Goal: Information Seeking & Learning: Learn about a topic

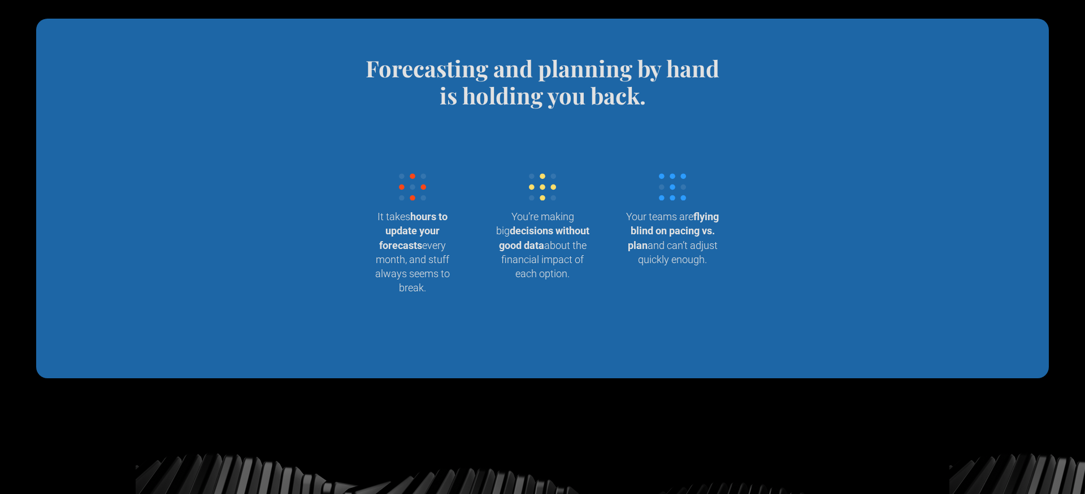
scroll to position [1119, 0]
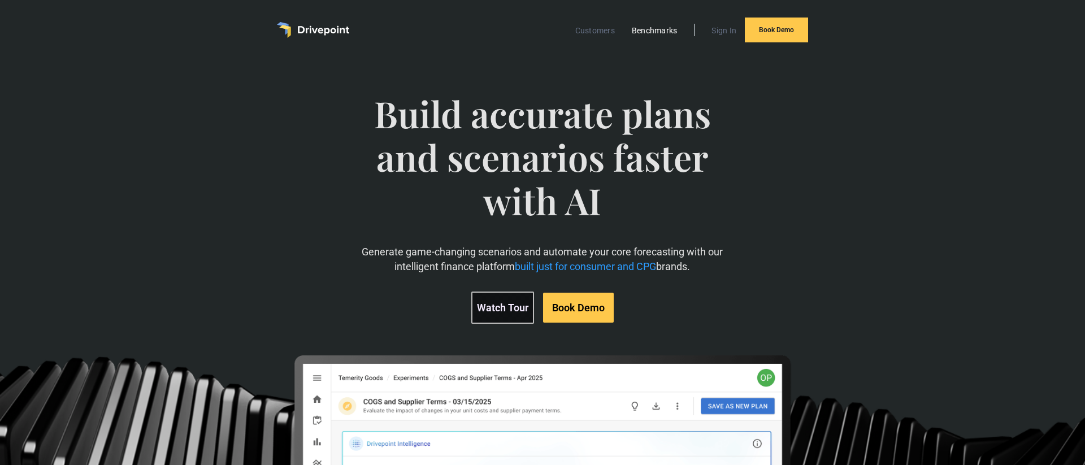
click at [634, 34] on link "Benchmarks" at bounding box center [654, 30] width 57 height 15
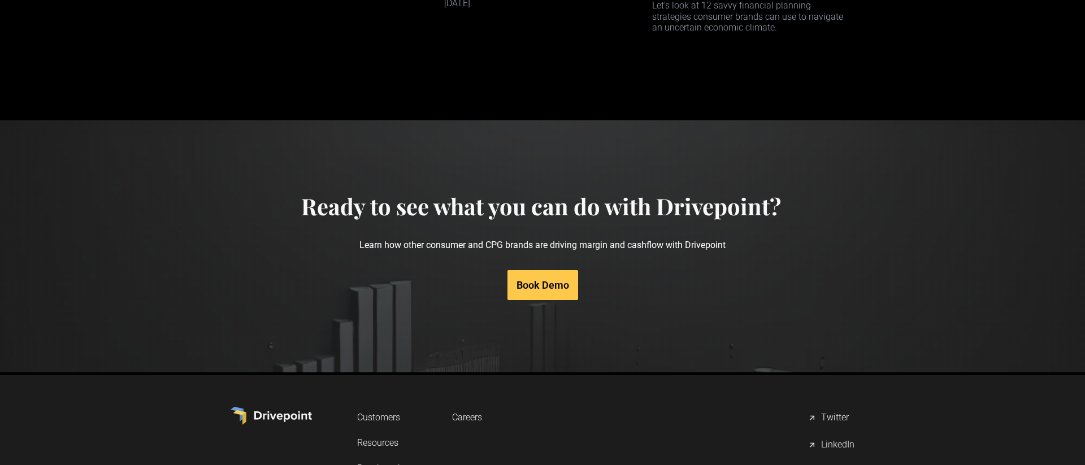
scroll to position [5447, 0]
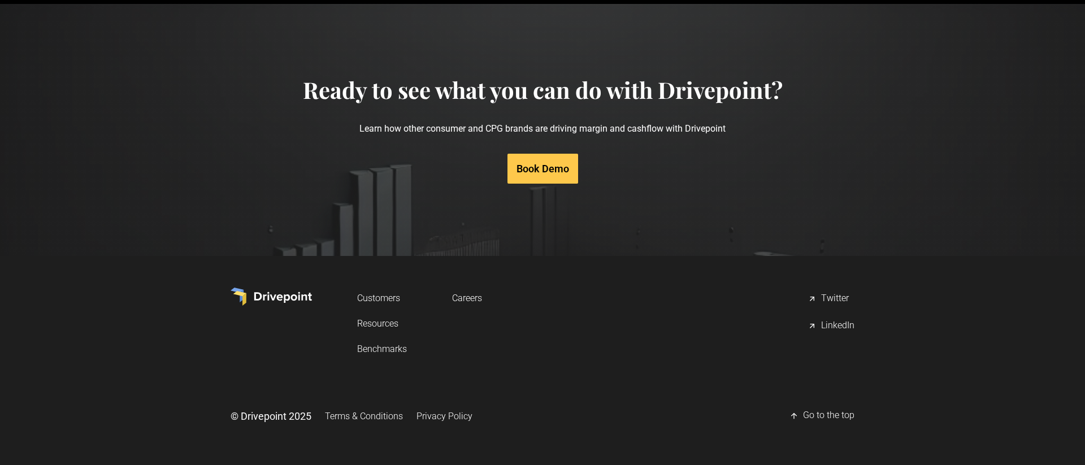
click at [284, 292] on img at bounding box center [271, 297] width 81 height 18
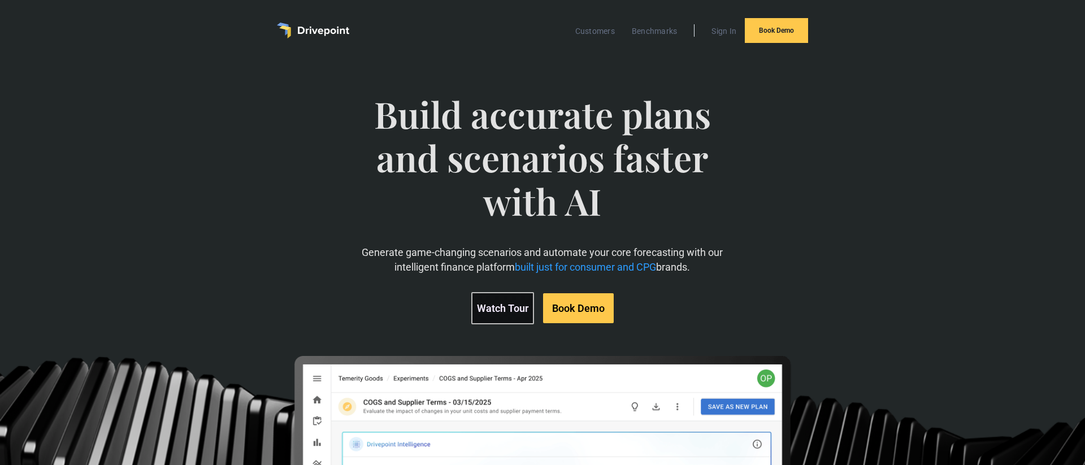
click at [534, 145] on span "Build accurate plans and scenarios faster with AI" at bounding box center [542, 169] width 374 height 153
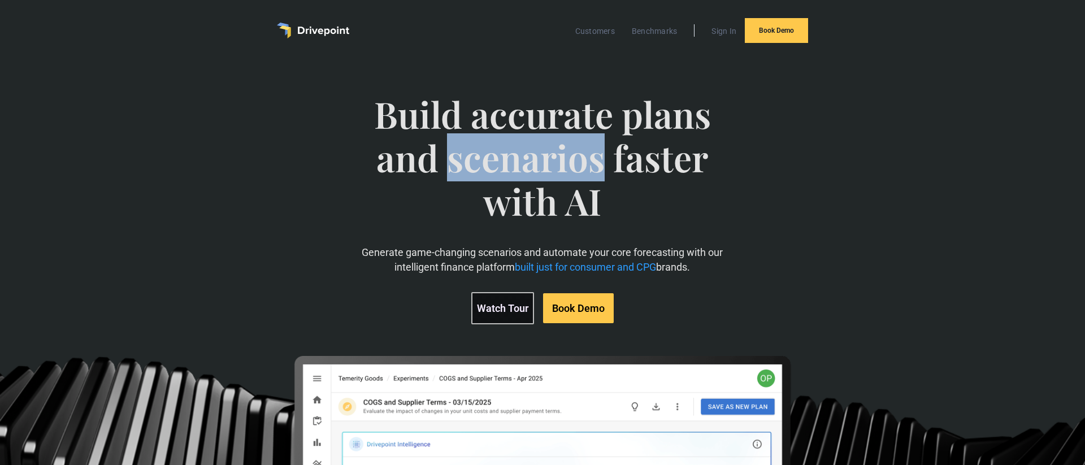
click at [534, 145] on span "Build accurate plans and scenarios faster with AI" at bounding box center [542, 169] width 374 height 153
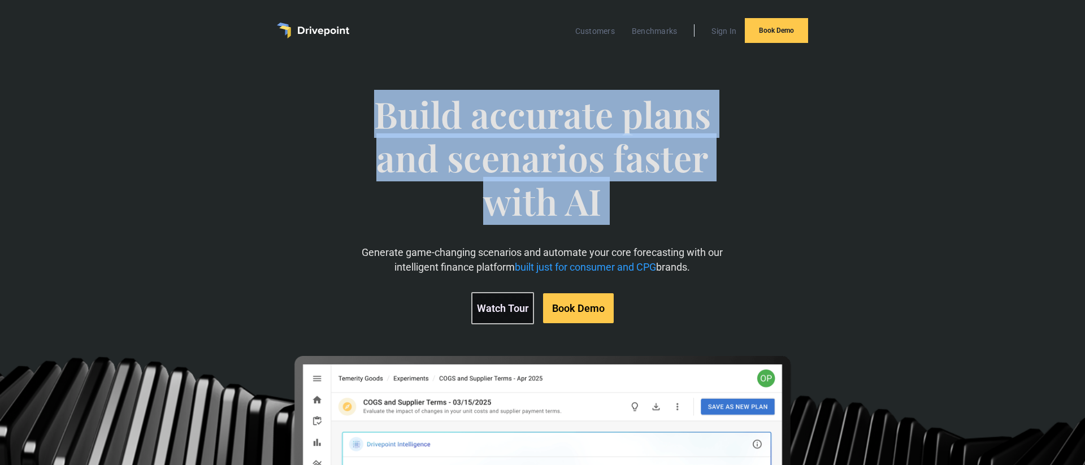
click at [534, 145] on span "Build accurate plans and scenarios faster with AI" at bounding box center [542, 169] width 374 height 153
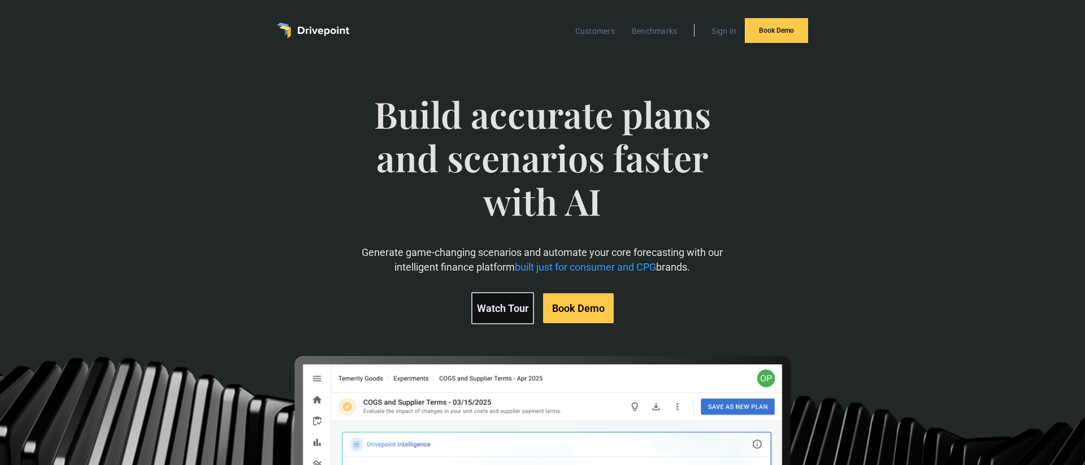
click at [534, 145] on span "Build accurate plans and scenarios faster with AI" at bounding box center [542, 169] width 374 height 153
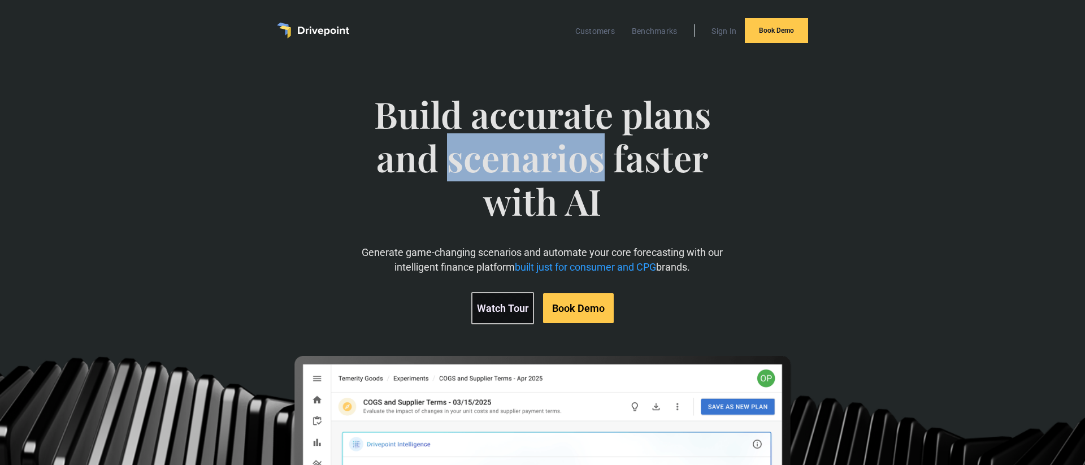
click at [534, 145] on span "Build accurate plans and scenarios faster with AI" at bounding box center [542, 169] width 374 height 153
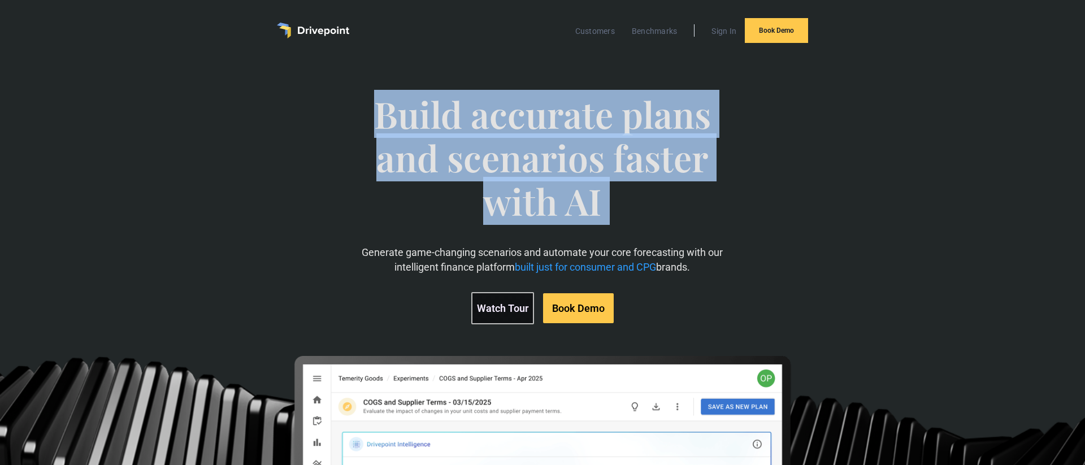
click at [534, 145] on span "Build accurate plans and scenarios faster with AI" at bounding box center [542, 169] width 374 height 153
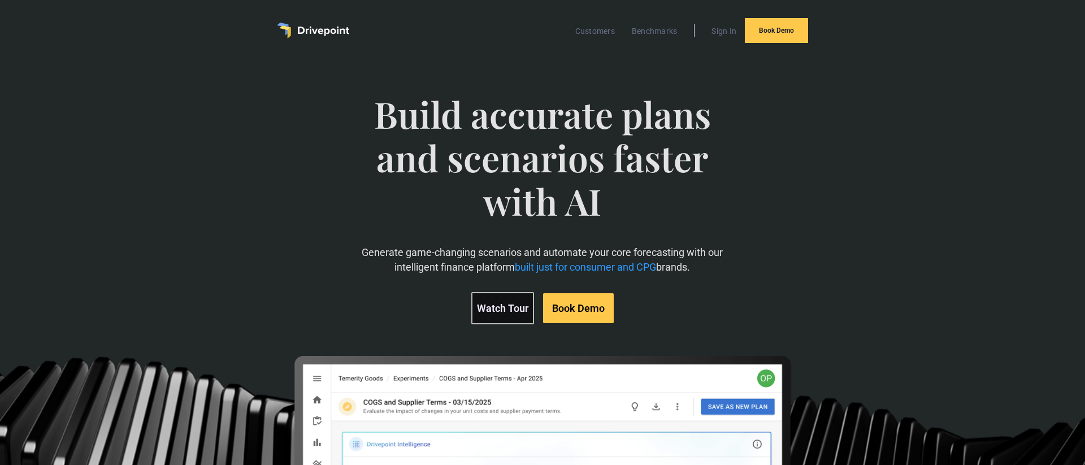
click at [534, 145] on span "Build accurate plans and scenarios faster with AI" at bounding box center [542, 169] width 374 height 153
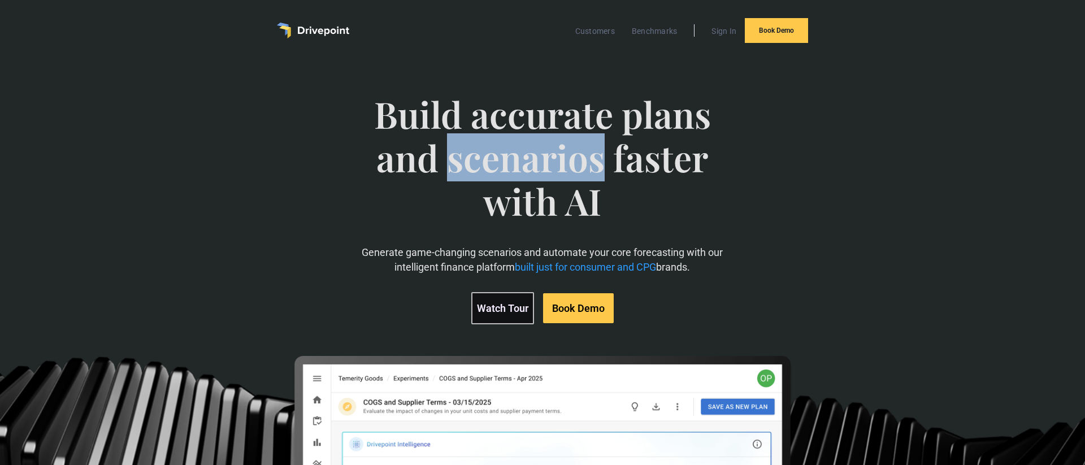
click at [534, 145] on span "Build accurate plans and scenarios faster with AI" at bounding box center [542, 169] width 374 height 153
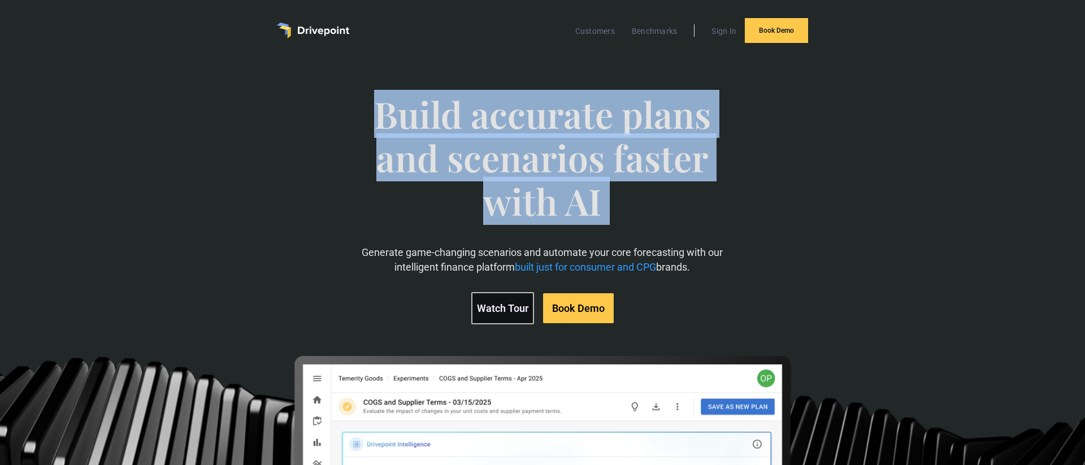
click at [534, 145] on span "Build accurate plans and scenarios faster with AI" at bounding box center [542, 169] width 374 height 153
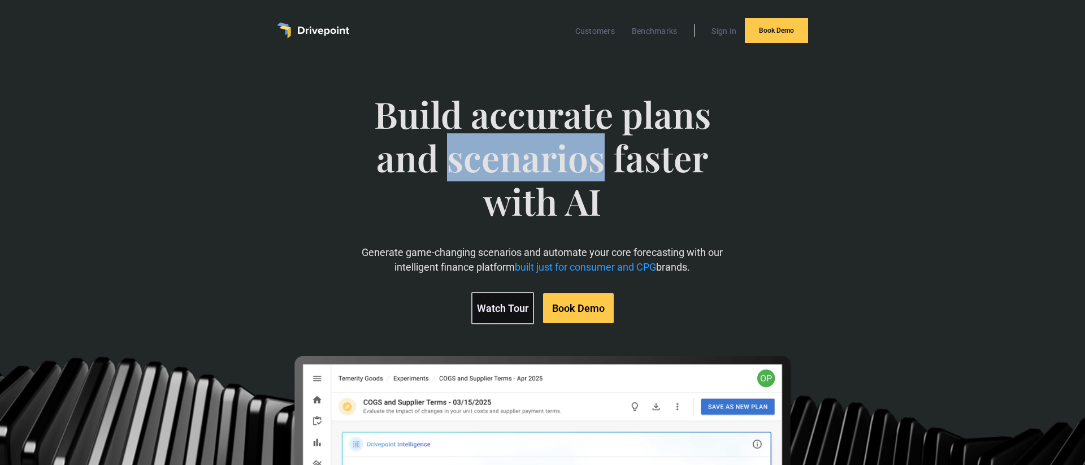
click at [534, 145] on span "Build accurate plans and scenarios faster with AI" at bounding box center [542, 169] width 374 height 153
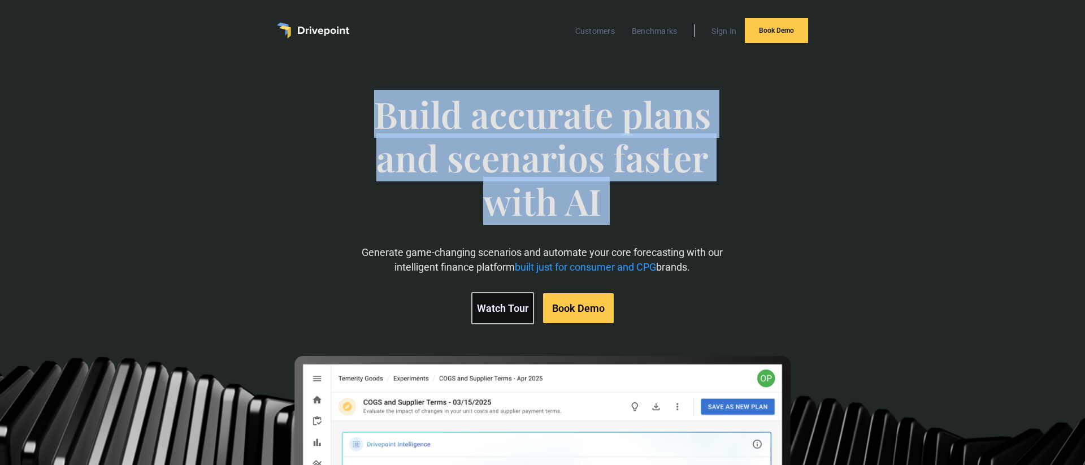
click at [534, 145] on span "Build accurate plans and scenarios faster with AI" at bounding box center [542, 169] width 374 height 153
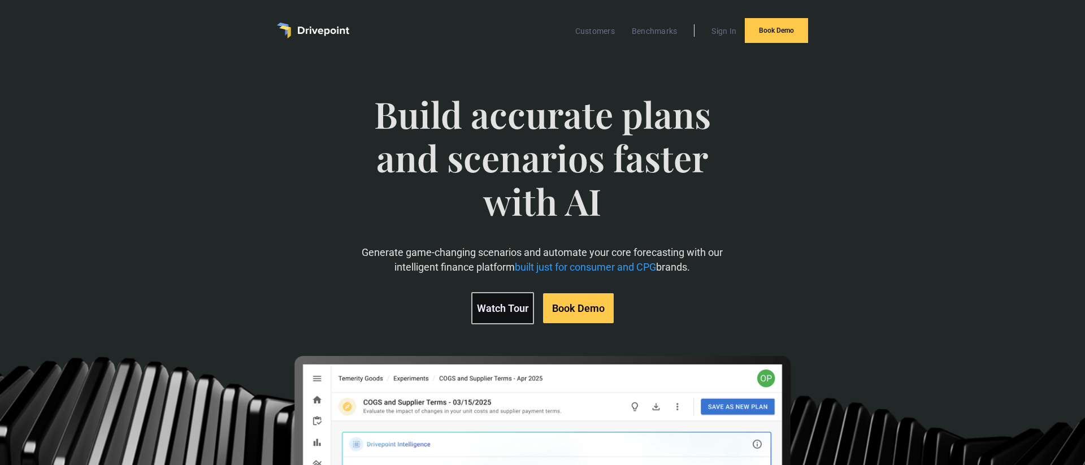
click at [534, 145] on span "Build accurate plans and scenarios faster with AI" at bounding box center [542, 169] width 374 height 153
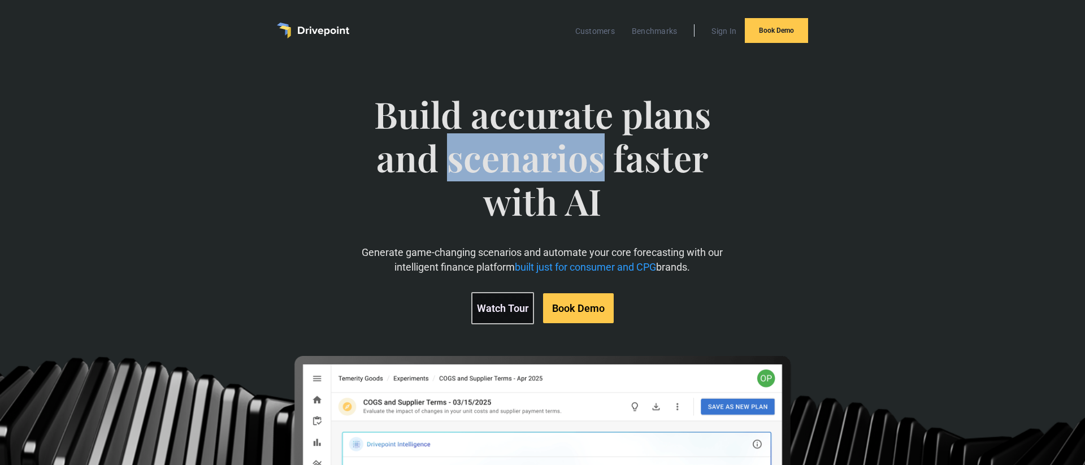
click at [534, 145] on span "Build accurate plans and scenarios faster with AI" at bounding box center [542, 169] width 374 height 153
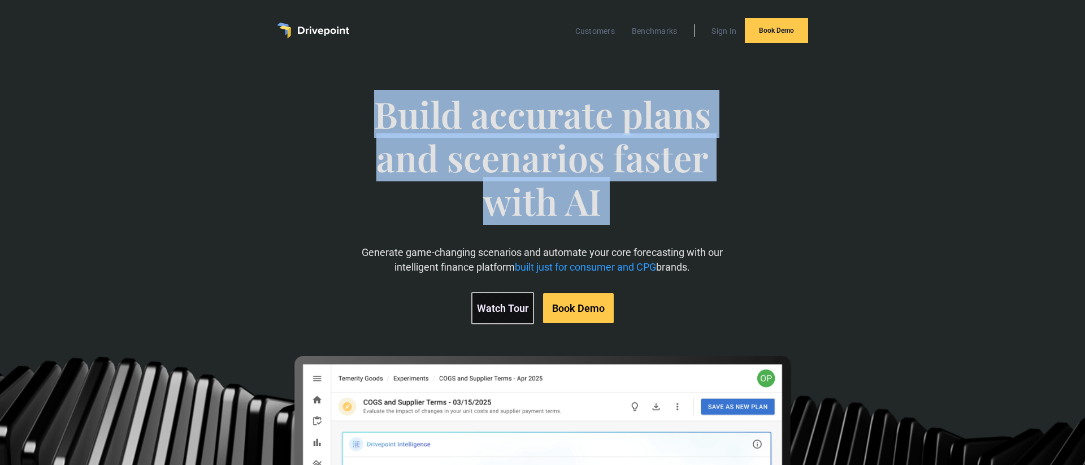
click at [534, 145] on span "Build accurate plans and scenarios faster with AI" at bounding box center [542, 169] width 374 height 153
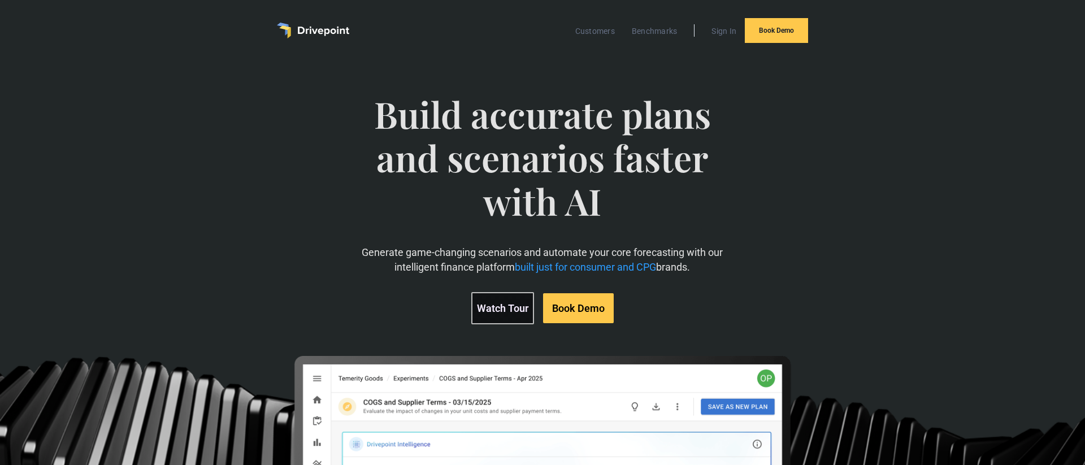
click at [534, 145] on span "Build accurate plans and scenarios faster with AI" at bounding box center [542, 169] width 374 height 153
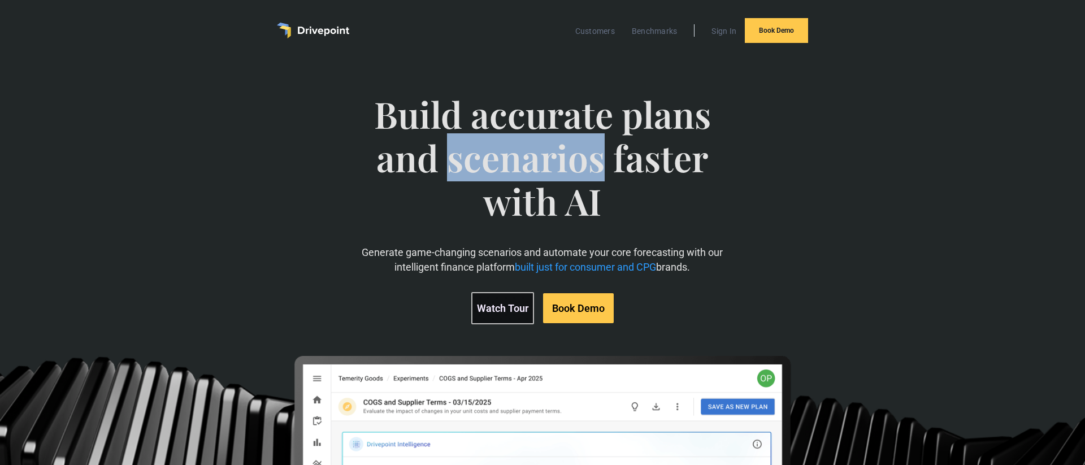
click at [534, 145] on span "Build accurate plans and scenarios faster with AI" at bounding box center [542, 169] width 374 height 153
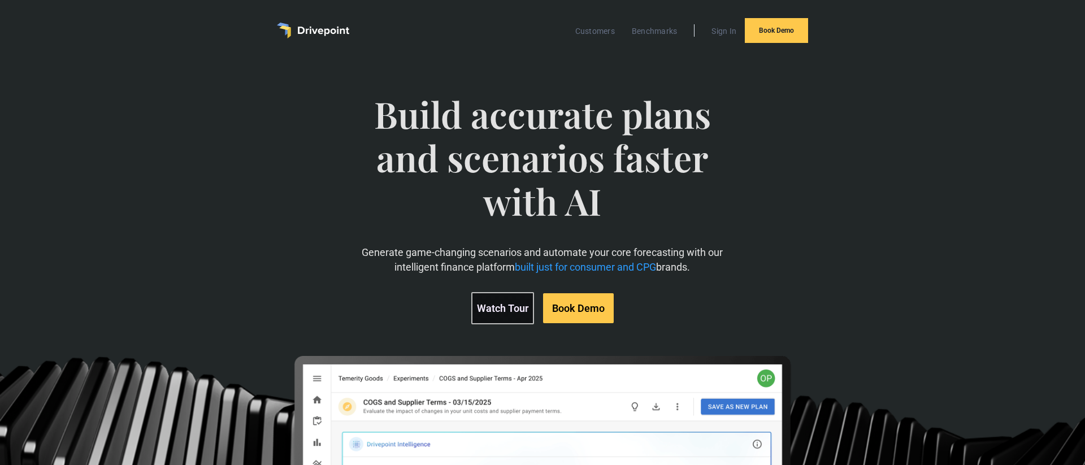
click at [534, 145] on span "Build accurate plans and scenarios faster with AI" at bounding box center [542, 169] width 374 height 153
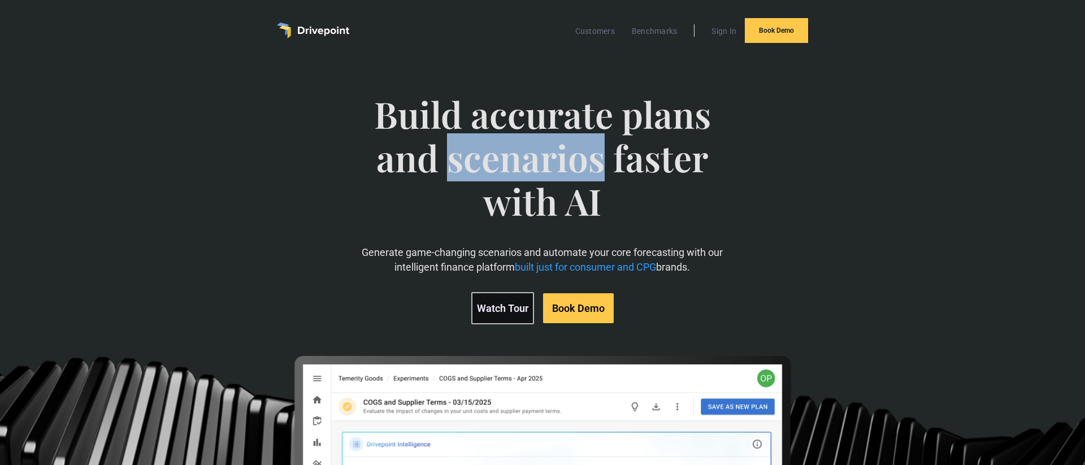
click at [534, 145] on span "Build accurate plans and scenarios faster with AI" at bounding box center [542, 169] width 374 height 153
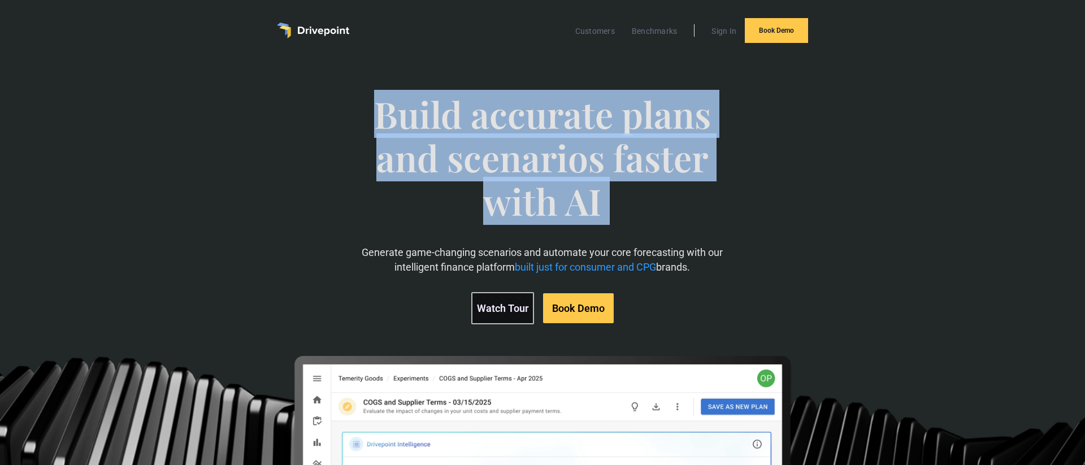
click at [534, 145] on span "Build accurate plans and scenarios faster with AI" at bounding box center [542, 169] width 374 height 153
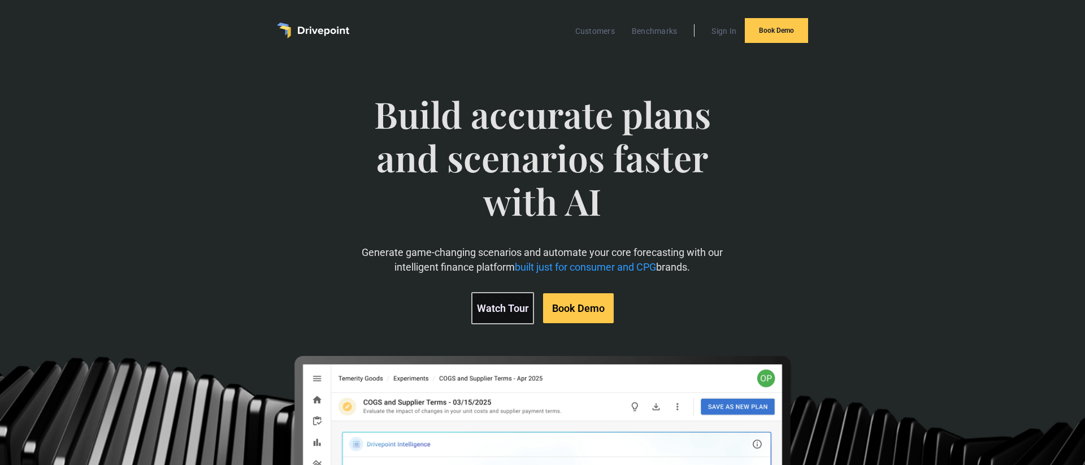
click at [534, 145] on span "Build accurate plans and scenarios faster with AI" at bounding box center [542, 169] width 374 height 153
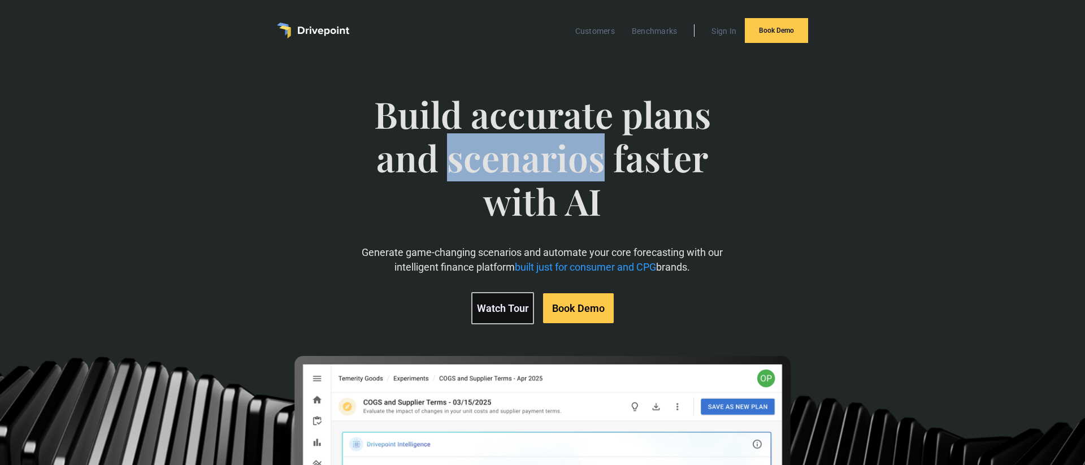
click at [534, 145] on span "Build accurate plans and scenarios faster with AI" at bounding box center [542, 169] width 374 height 153
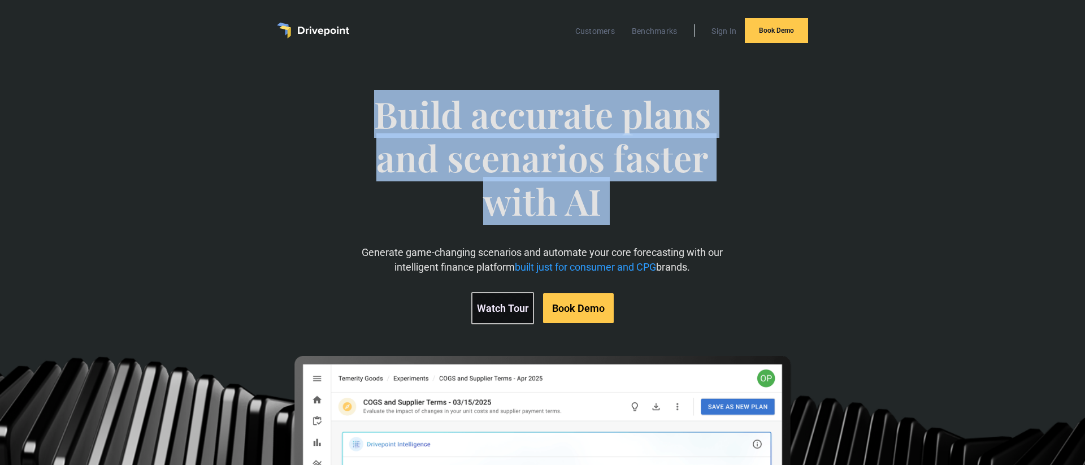
click at [534, 145] on span "Build accurate plans and scenarios faster with AI" at bounding box center [542, 169] width 374 height 153
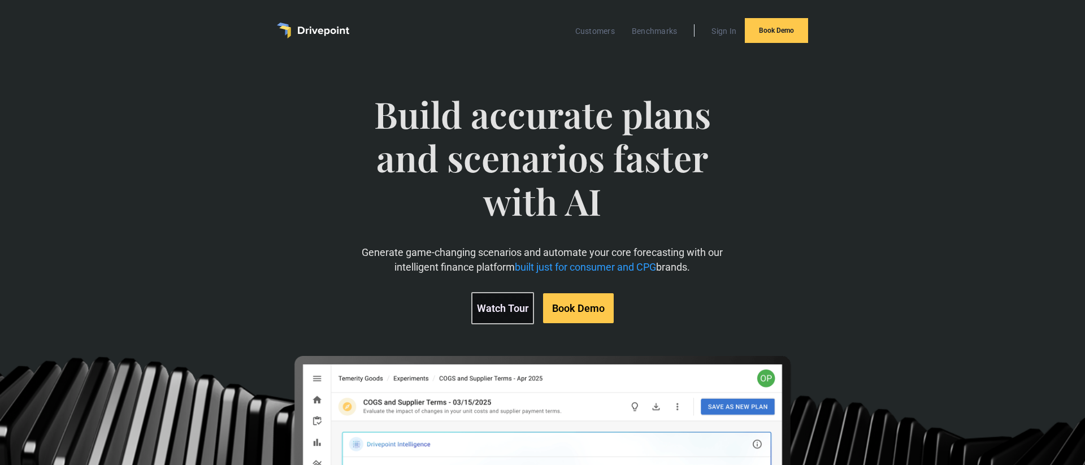
click at [534, 145] on span "Build accurate plans and scenarios faster with AI" at bounding box center [542, 169] width 374 height 153
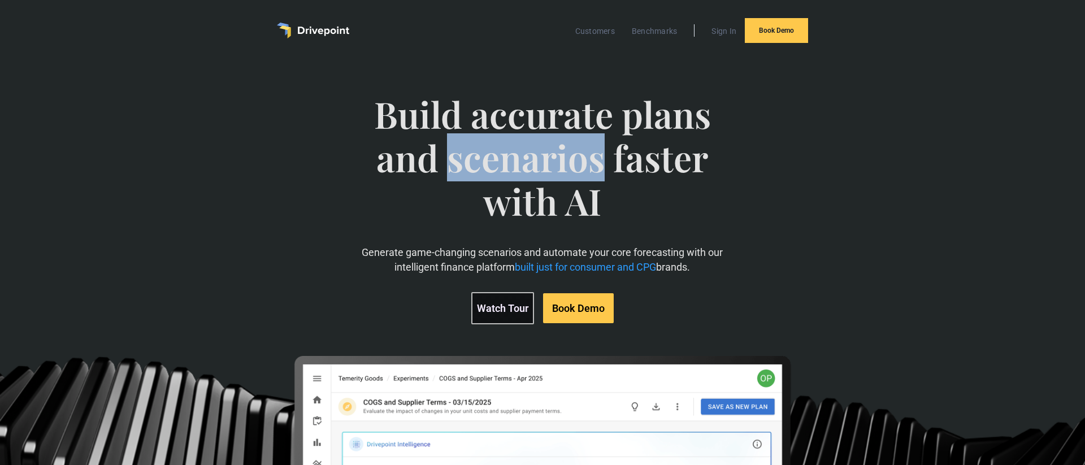
click at [534, 145] on span "Build accurate plans and scenarios faster with AI" at bounding box center [542, 169] width 374 height 153
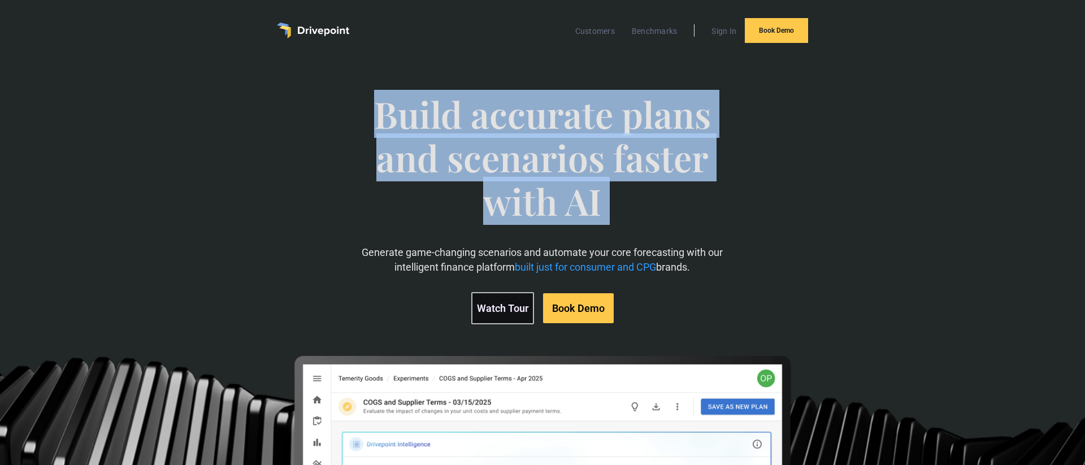
click at [534, 145] on span "Build accurate plans and scenarios faster with AI" at bounding box center [542, 169] width 374 height 153
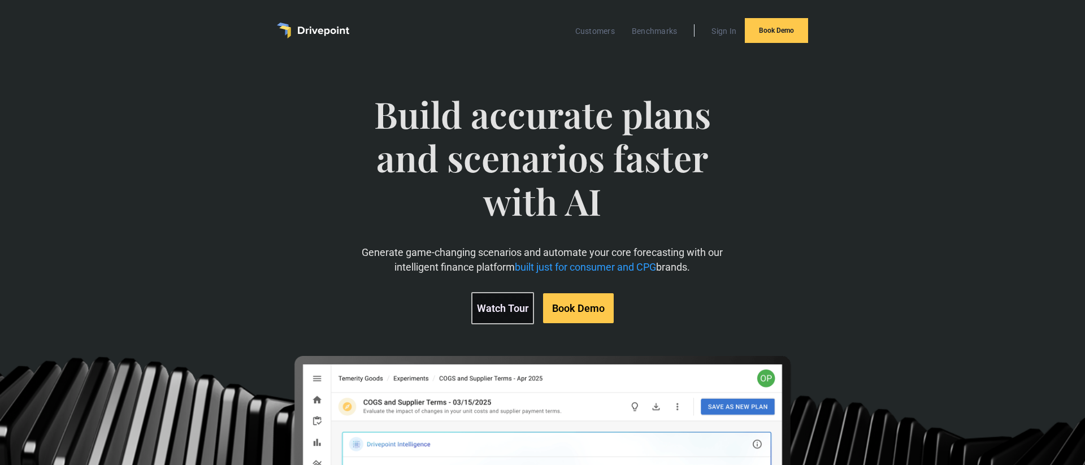
click at [534, 145] on span "Build accurate plans and scenarios faster with AI" at bounding box center [542, 169] width 374 height 153
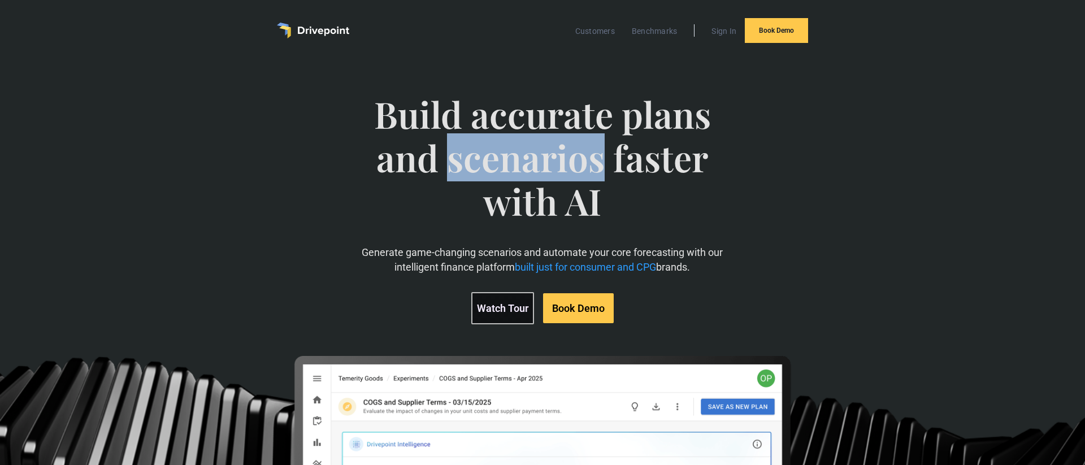
click at [534, 145] on span "Build accurate plans and scenarios faster with AI" at bounding box center [542, 169] width 374 height 153
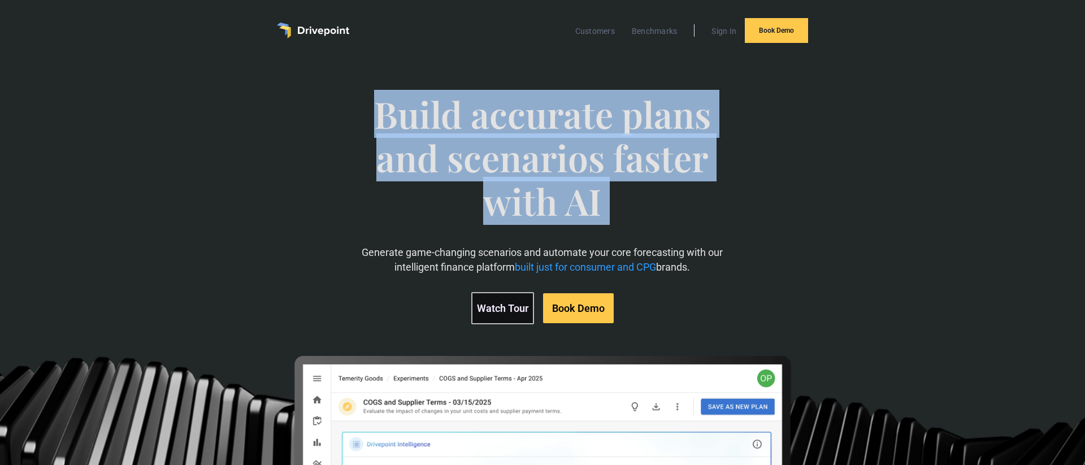
click at [534, 145] on span "Build accurate plans and scenarios faster with AI" at bounding box center [542, 169] width 374 height 153
click at [478, 133] on span "Build accurate plans and scenarios faster with AI" at bounding box center [542, 169] width 374 height 153
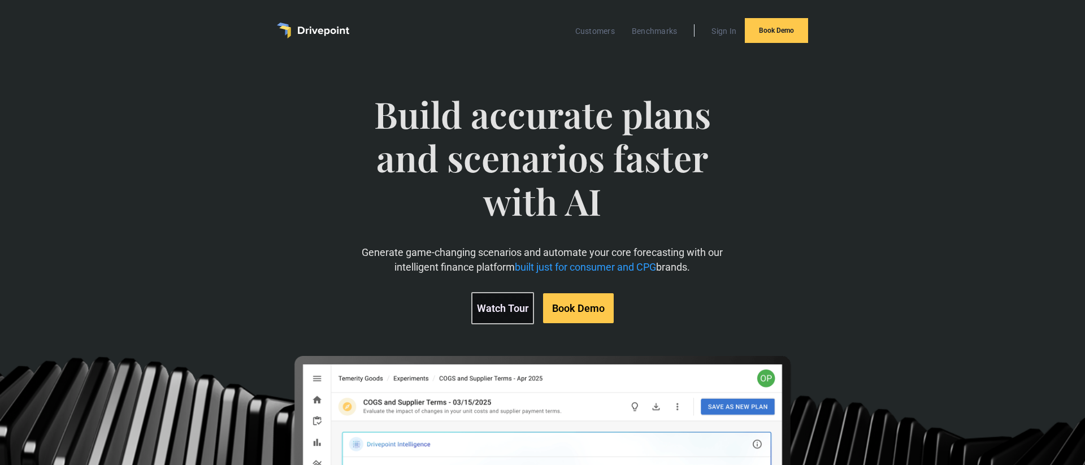
click at [449, 120] on span "Build accurate plans and scenarios faster with AI" at bounding box center [542, 169] width 374 height 153
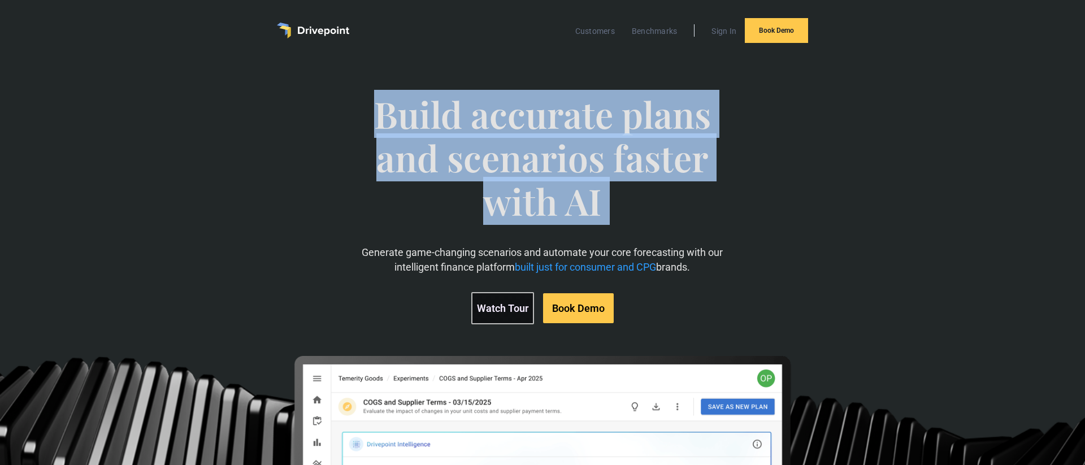
click at [449, 120] on span "Build accurate plans and scenarios faster with AI" at bounding box center [542, 169] width 374 height 153
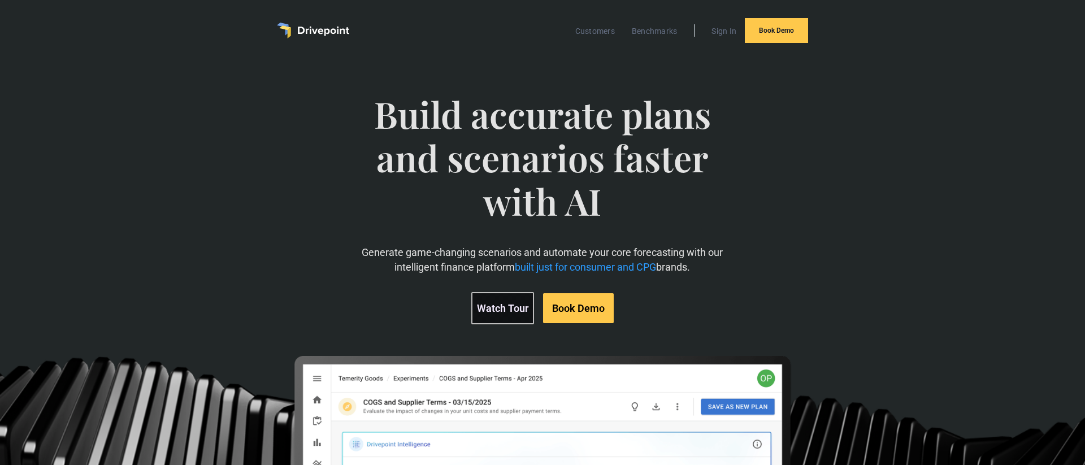
click at [415, 127] on span "Build accurate plans and scenarios faster with AI" at bounding box center [542, 169] width 374 height 153
click at [266, 281] on div "Build accurate plans and scenarios faster with AI Generate game-changing scenar…" at bounding box center [543, 353] width 624 height 568
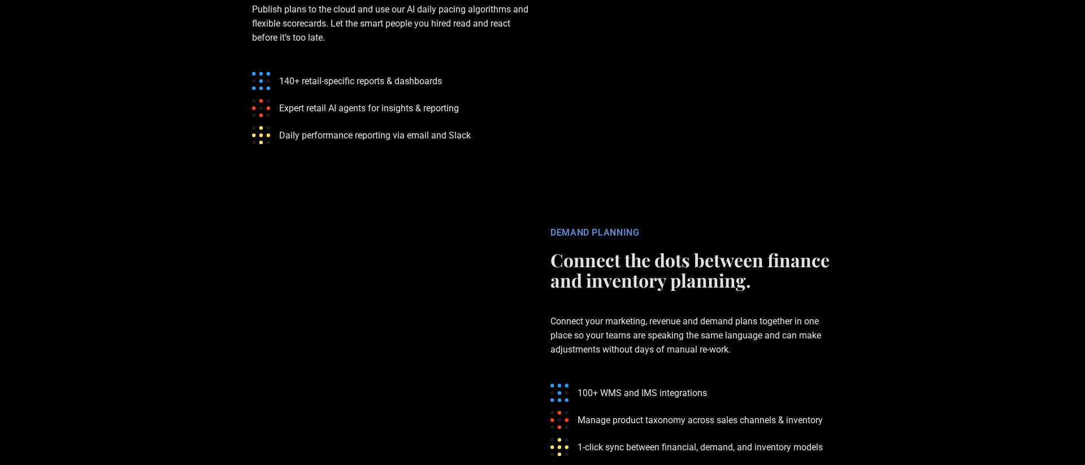
click at [625, 233] on div "DEMAND PLANNING" at bounding box center [691, 232] width 282 height 11
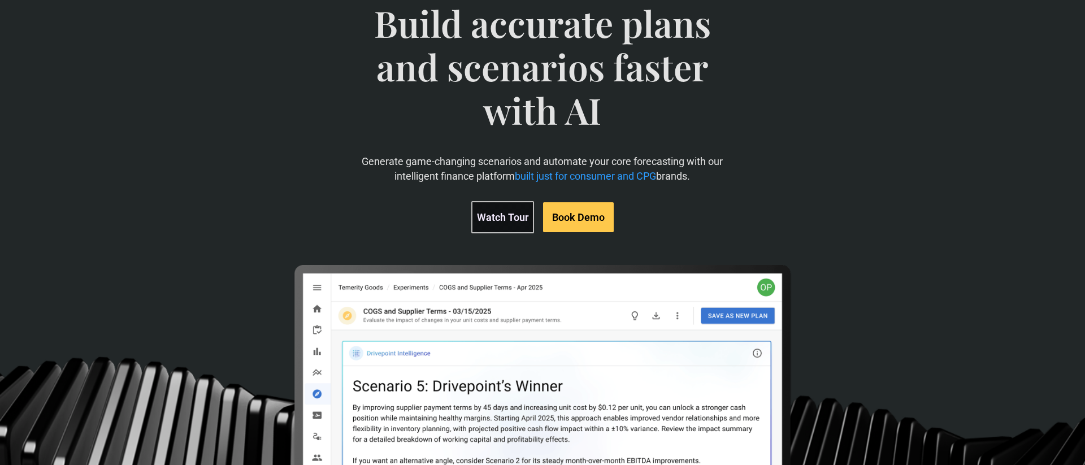
scroll to position [0, 0]
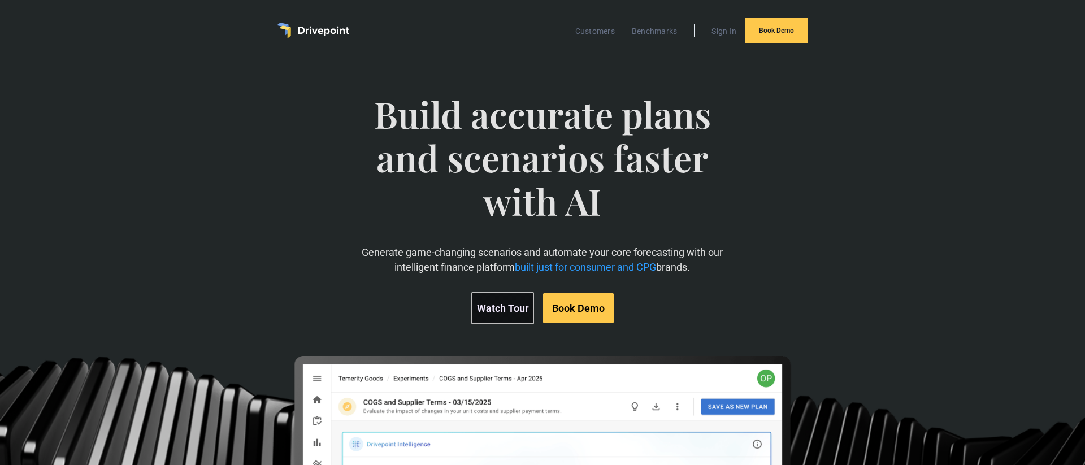
click at [499, 58] on div "Customers Benchmarks Sign In Book Demo" at bounding box center [542, 30] width 644 height 61
click at [511, 293] on link "Watch Tour" at bounding box center [502, 308] width 63 height 32
click at [598, 31] on link "Customers" at bounding box center [594, 31] width 51 height 15
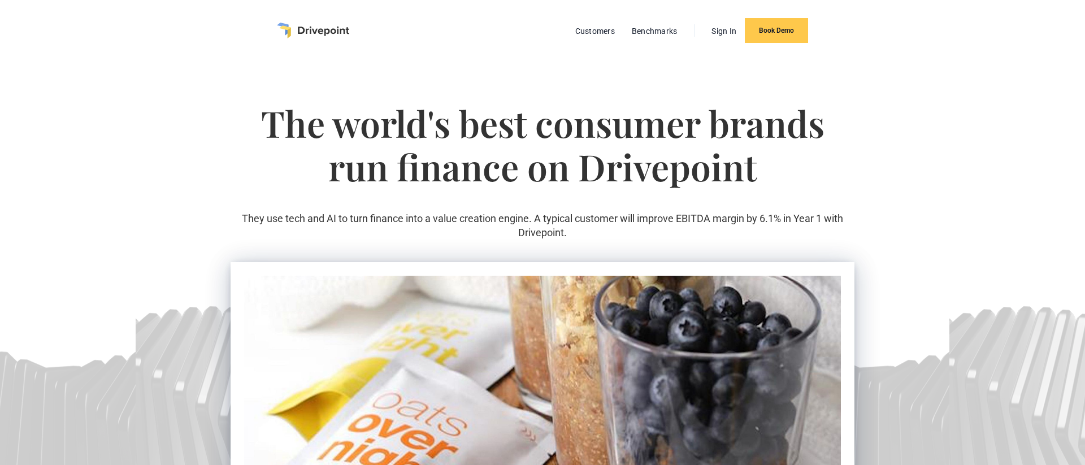
click at [316, 32] on img "home" at bounding box center [313, 31] width 72 height 16
